Goal: Transaction & Acquisition: Purchase product/service

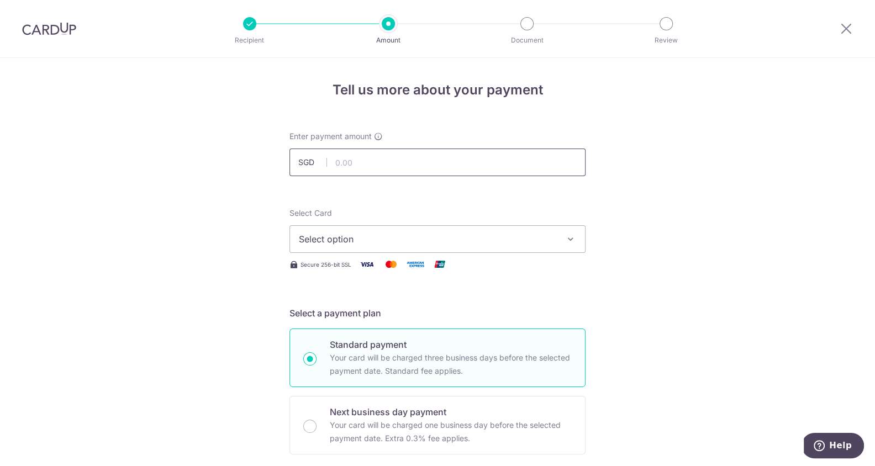
click at [394, 173] on input "text" at bounding box center [437, 163] width 296 height 28
type input "1,674.24"
click at [537, 247] on button "Select option" at bounding box center [437, 239] width 296 height 28
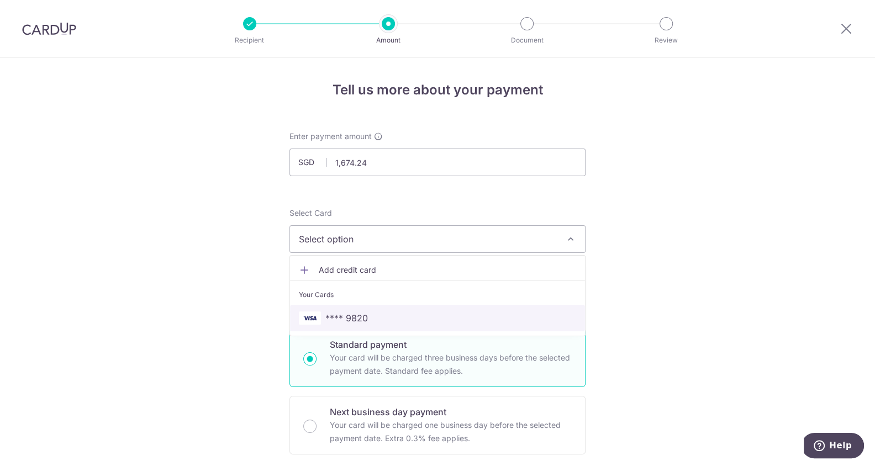
click at [512, 316] on span "**** 9820" at bounding box center [437, 317] width 277 height 13
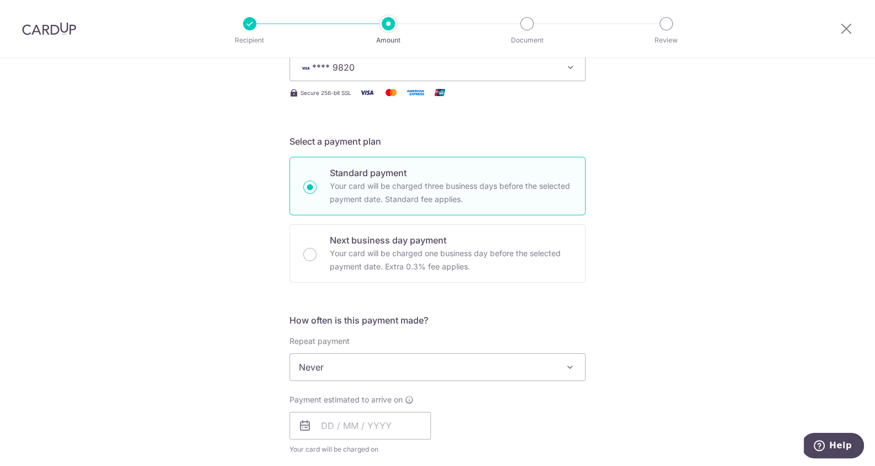
scroll to position [175, 0]
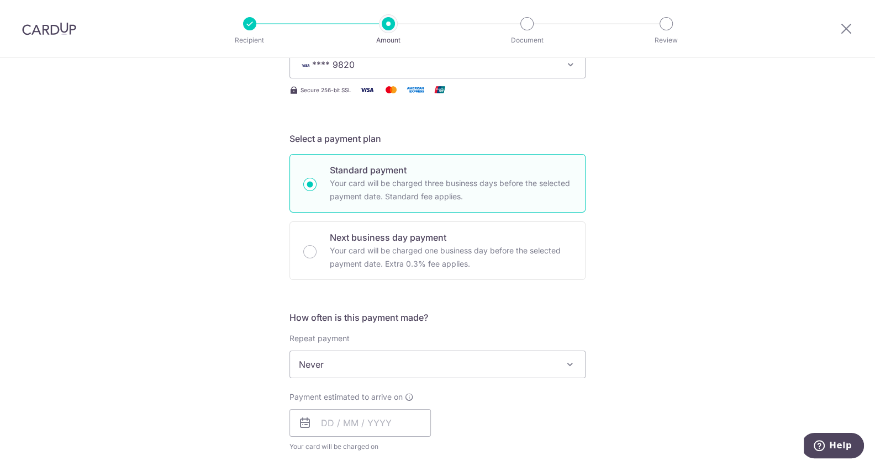
click at [459, 359] on span "Never" at bounding box center [437, 364] width 295 height 27
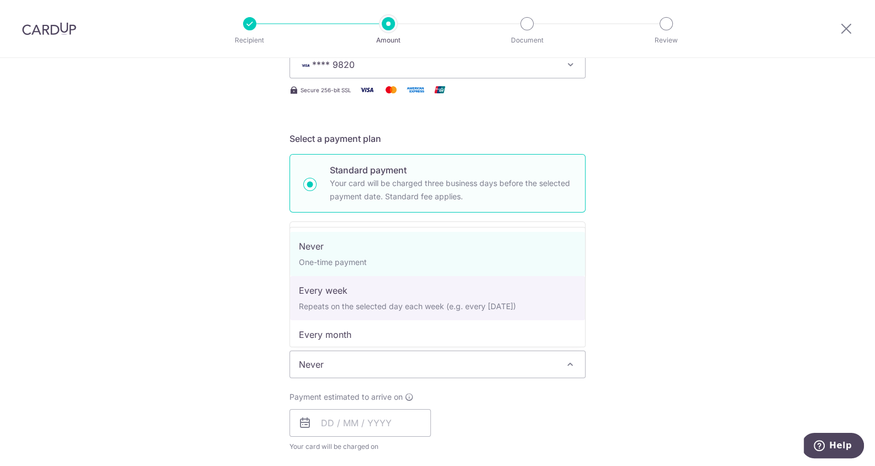
scroll to position [110, 0]
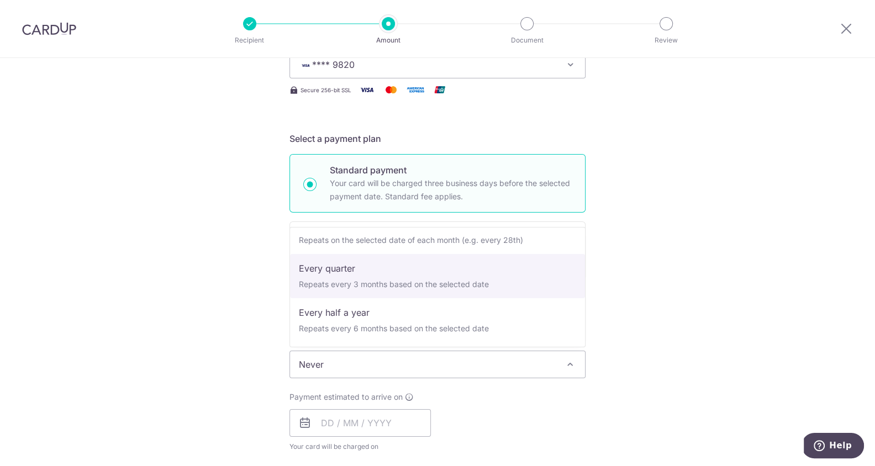
select select "4"
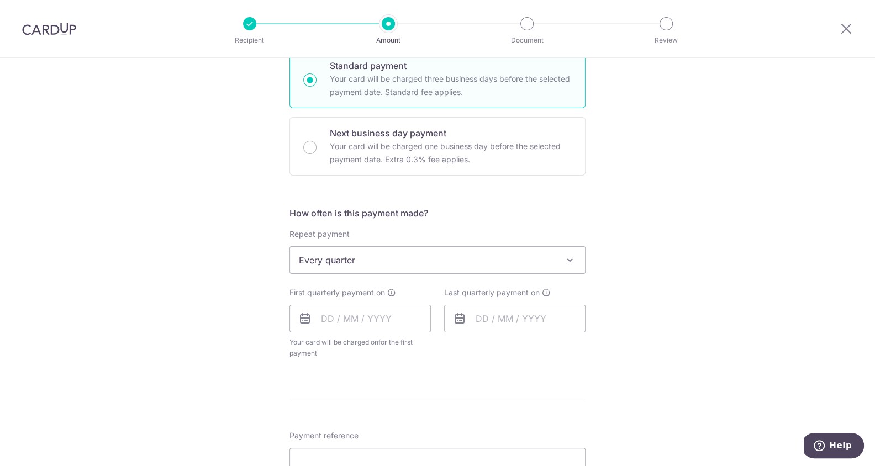
scroll to position [299, 0]
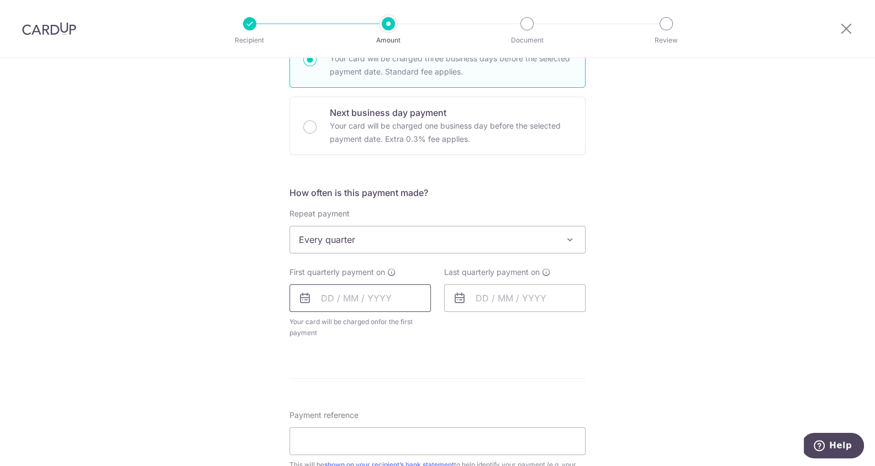
click at [376, 290] on input "text" at bounding box center [359, 298] width 141 height 28
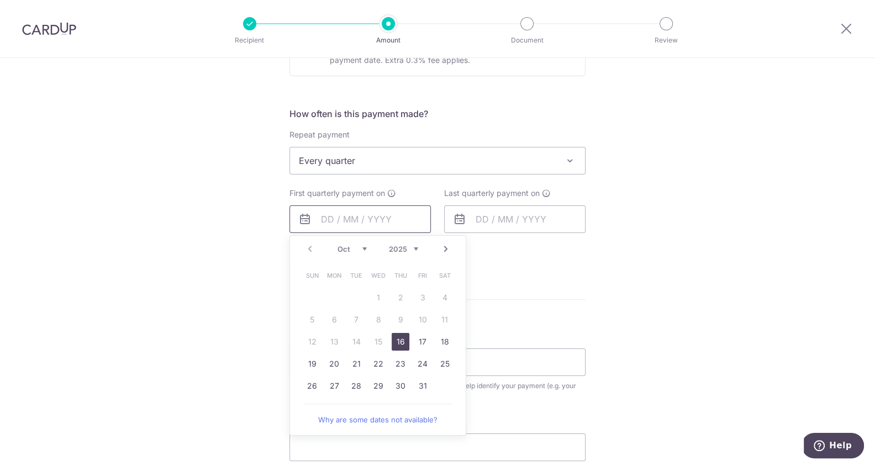
scroll to position [404, 0]
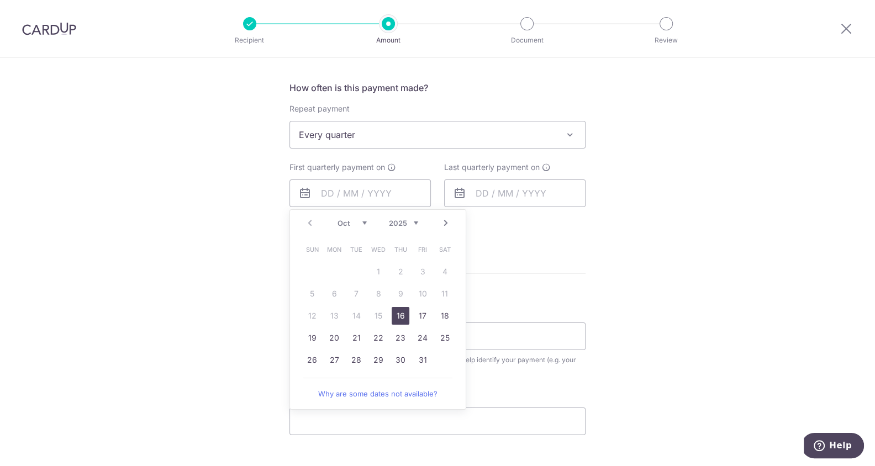
click at [404, 307] on link "16" at bounding box center [401, 316] width 18 height 18
type input "[DATE]"
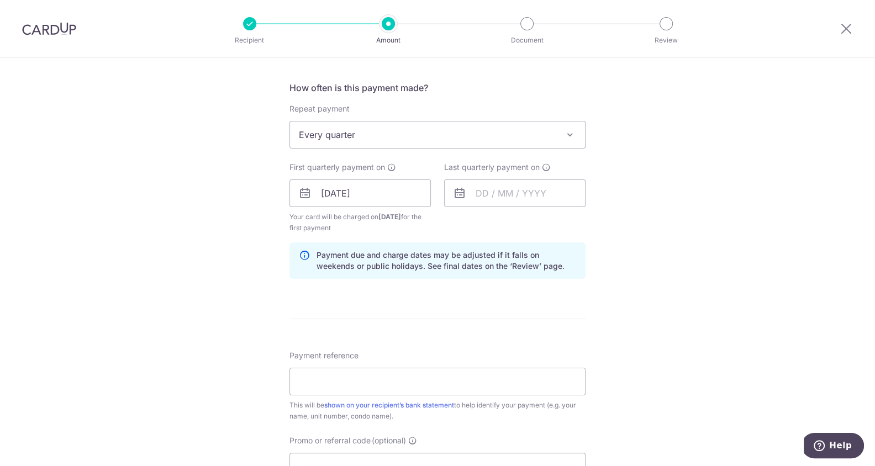
click at [399, 314] on form "Enter payment amount SGD 1,674.24 1674.24 Select Card **** 9820 Add credit card…" at bounding box center [437, 192] width 296 height 931
click at [538, 198] on input "text" at bounding box center [514, 193] width 141 height 28
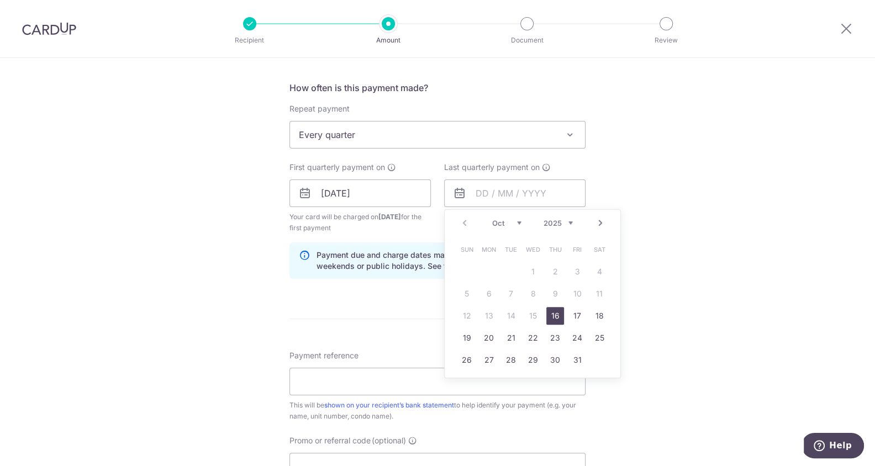
click at [604, 221] on link "Next" at bounding box center [600, 222] width 13 height 13
click at [573, 315] on link "16" at bounding box center [577, 316] width 18 height 18
type input "[DATE]"
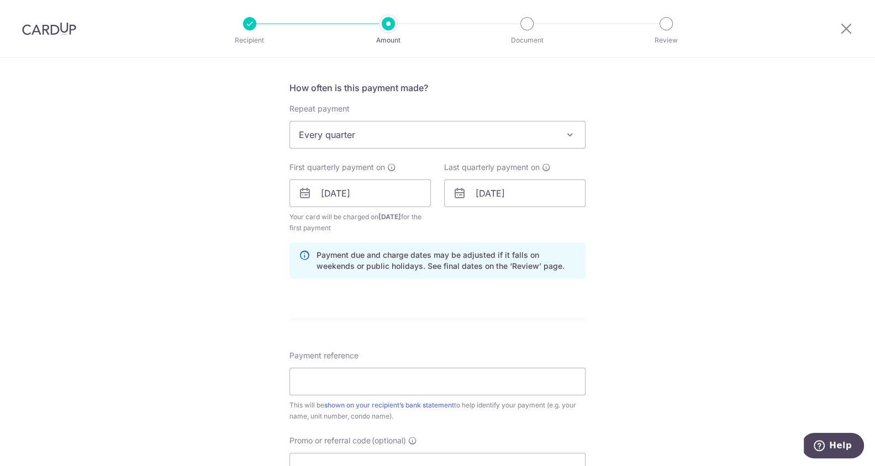
click at [632, 295] on div "Tell us more about your payment Enter payment amount SGD 1,674.24 1674.24 Selec…" at bounding box center [437, 181] width 875 height 1055
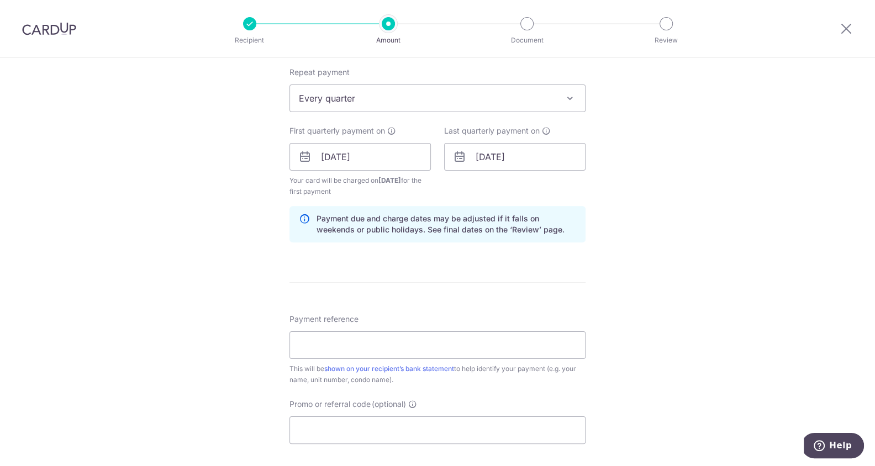
scroll to position [456, 0]
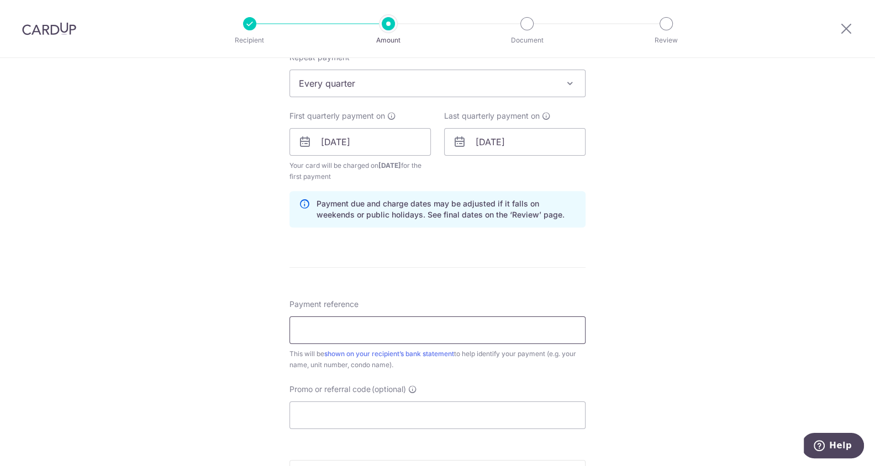
click at [485, 341] on input "Payment reference" at bounding box center [437, 330] width 296 height 28
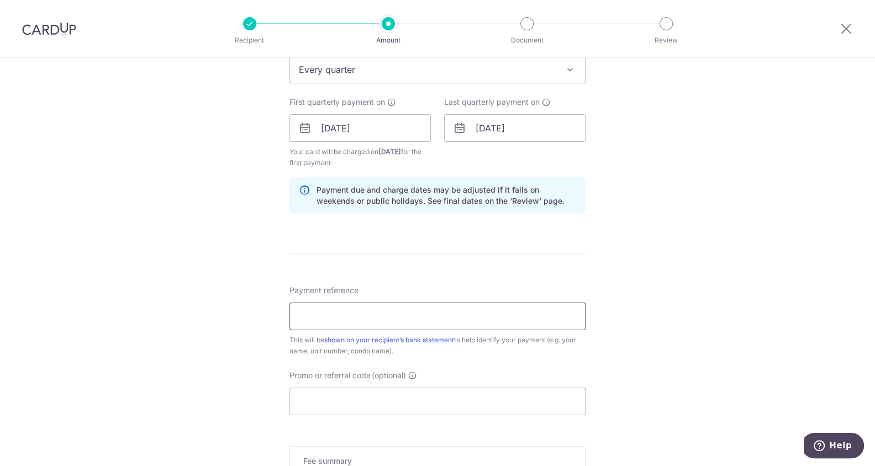
click at [335, 319] on input "Payment reference" at bounding box center [437, 317] width 296 height 28
type input "V"
type input "[PERSON_NAME] 330806 SymphonyHeights"
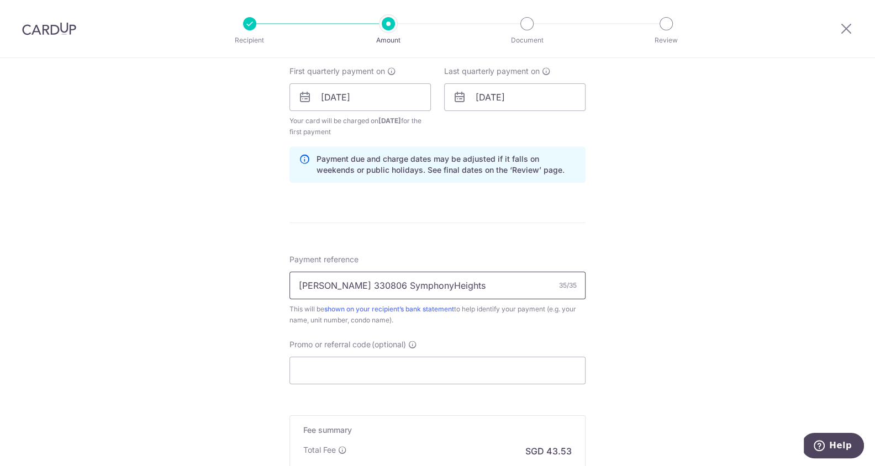
scroll to position [531, 0]
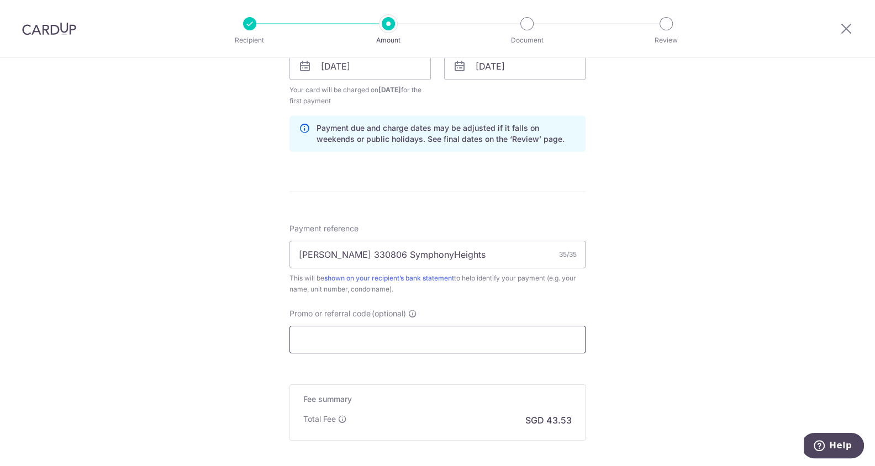
click at [499, 331] on input "Promo or referral code (optional)" at bounding box center [437, 340] width 296 height 28
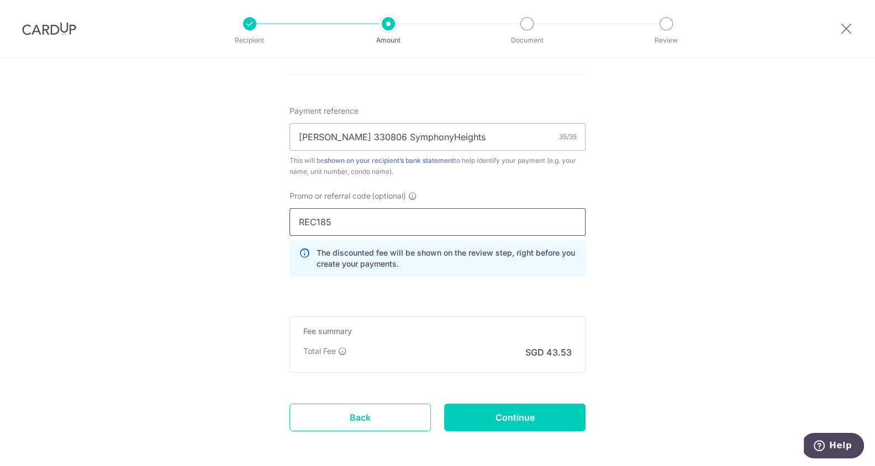
scroll to position [694, 0]
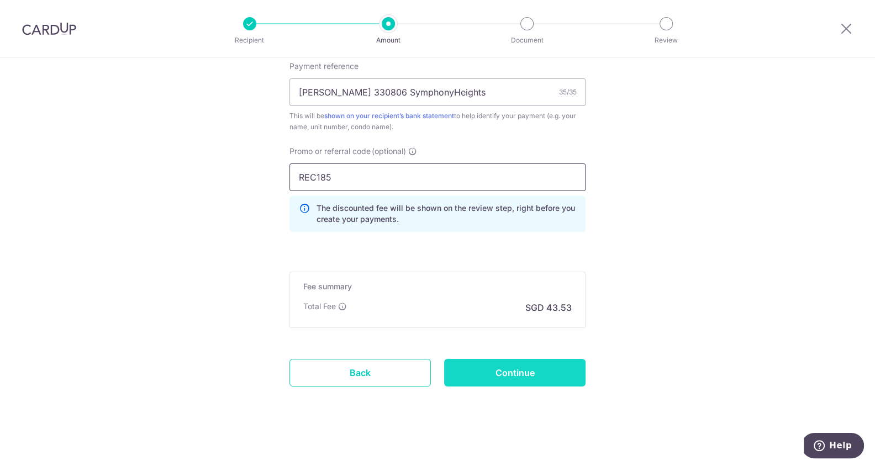
type input "REC185"
click at [536, 366] on input "Continue" at bounding box center [514, 373] width 141 height 28
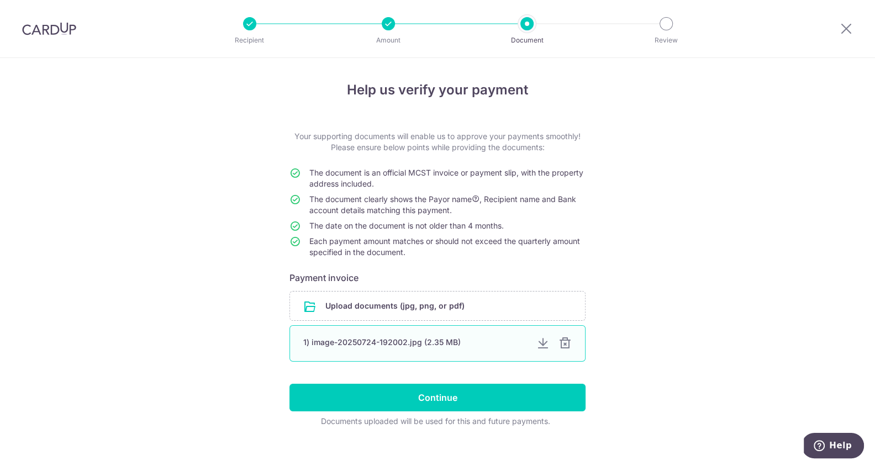
click at [544, 344] on div at bounding box center [542, 343] width 13 height 13
click at [572, 346] on div "1) image-20250724-192002.jpg (2.35 MB)" at bounding box center [437, 343] width 296 height 36
click at [568, 346] on div at bounding box center [564, 343] width 13 height 13
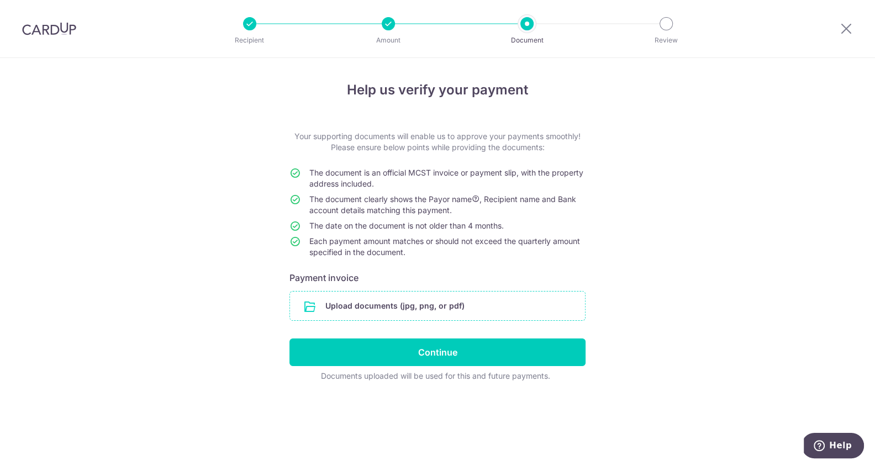
click at [376, 303] on input "file" at bounding box center [437, 306] width 295 height 29
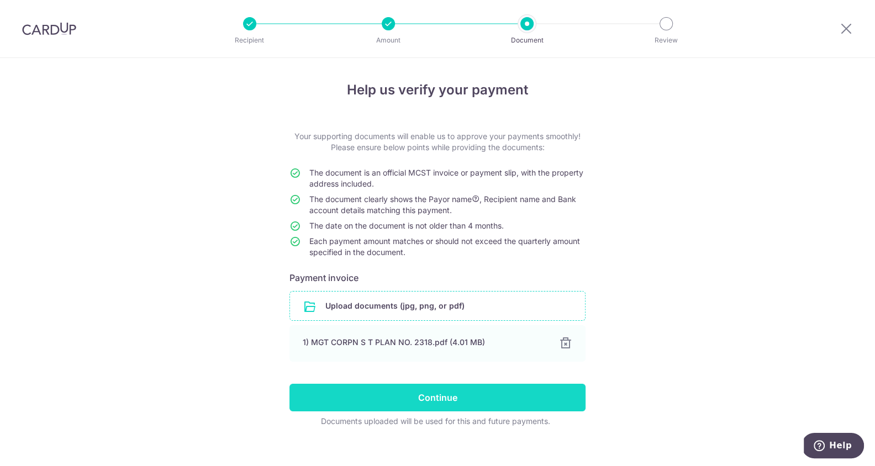
click at [369, 398] on input "Continue" at bounding box center [437, 398] width 296 height 28
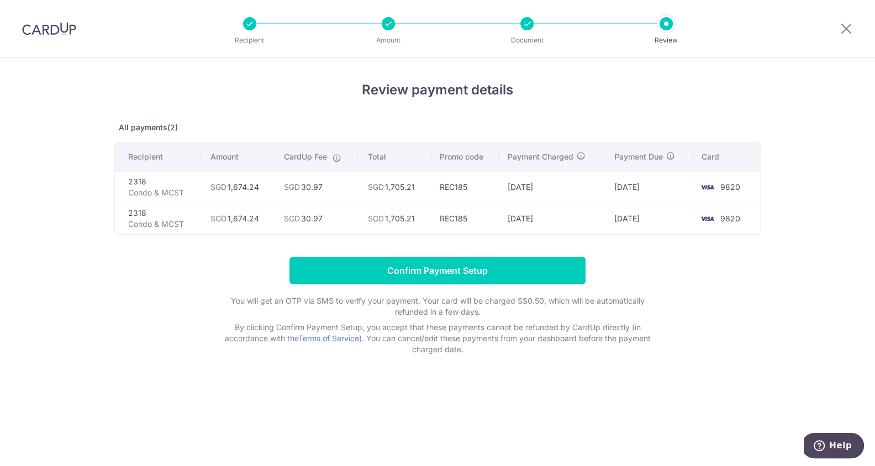
click at [318, 189] on td "SGD 30.97" at bounding box center [316, 186] width 83 height 31
copy td "30.97"
drag, startPoint x: 261, startPoint y: 187, endPoint x: 230, endPoint y: 186, distance: 31.0
click at [230, 186] on td "SGD 1,674.24" at bounding box center [238, 186] width 73 height 31
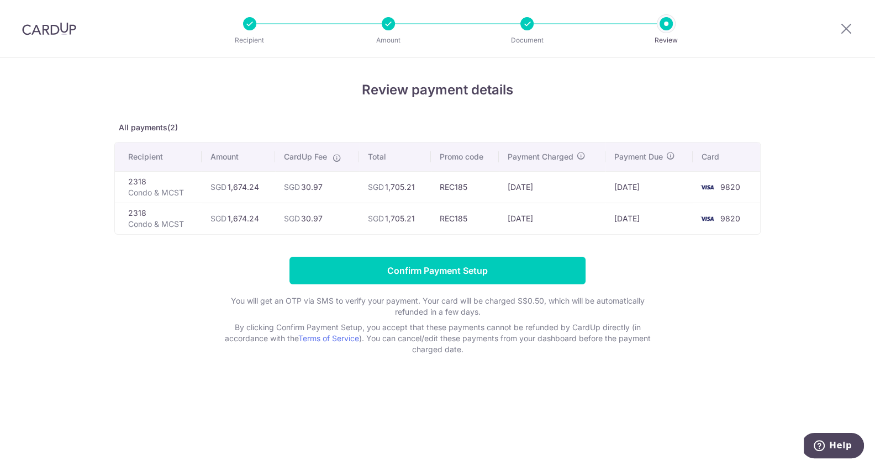
copy td "1,674.24"
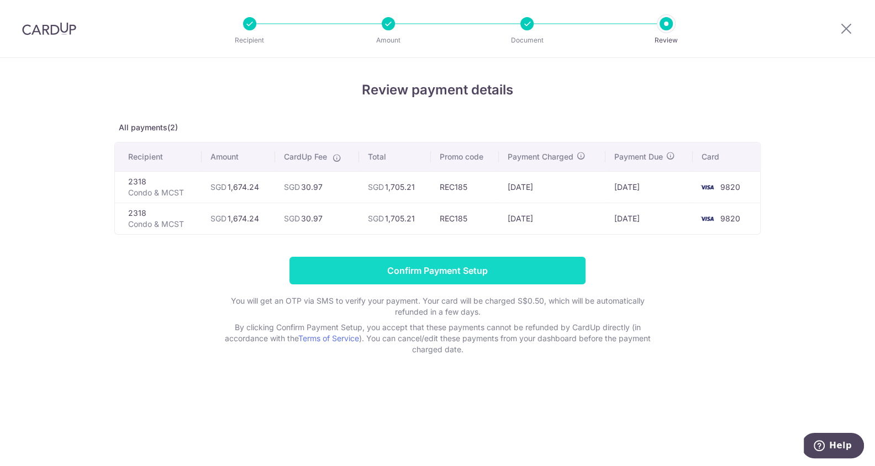
click at [431, 267] on input "Confirm Payment Setup" at bounding box center [437, 271] width 296 height 28
